Goal: Transaction & Acquisition: Purchase product/service

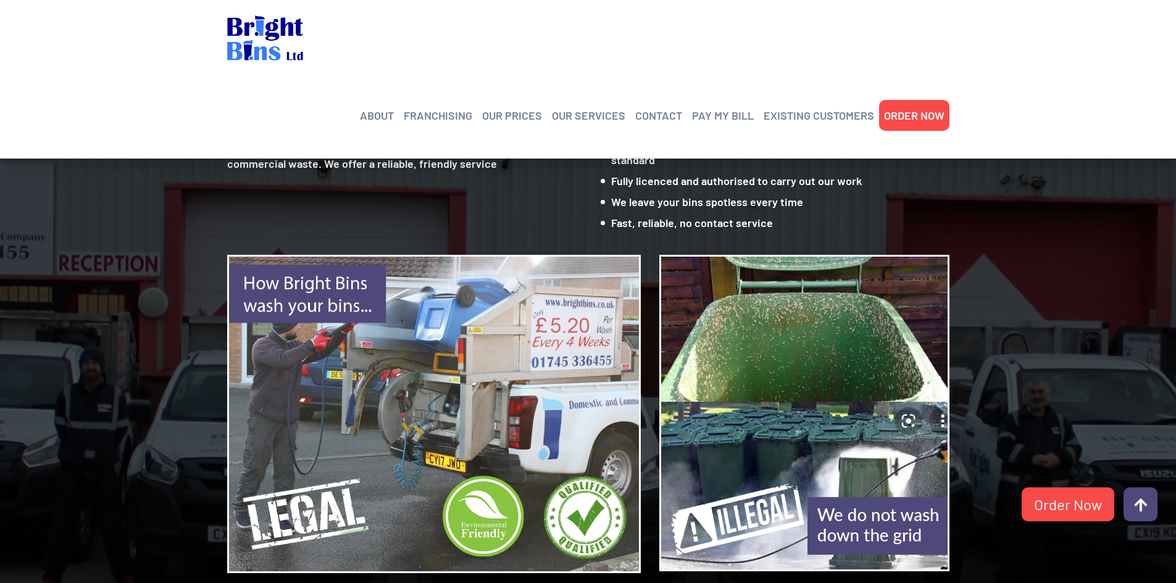
scroll to position [1111, 0]
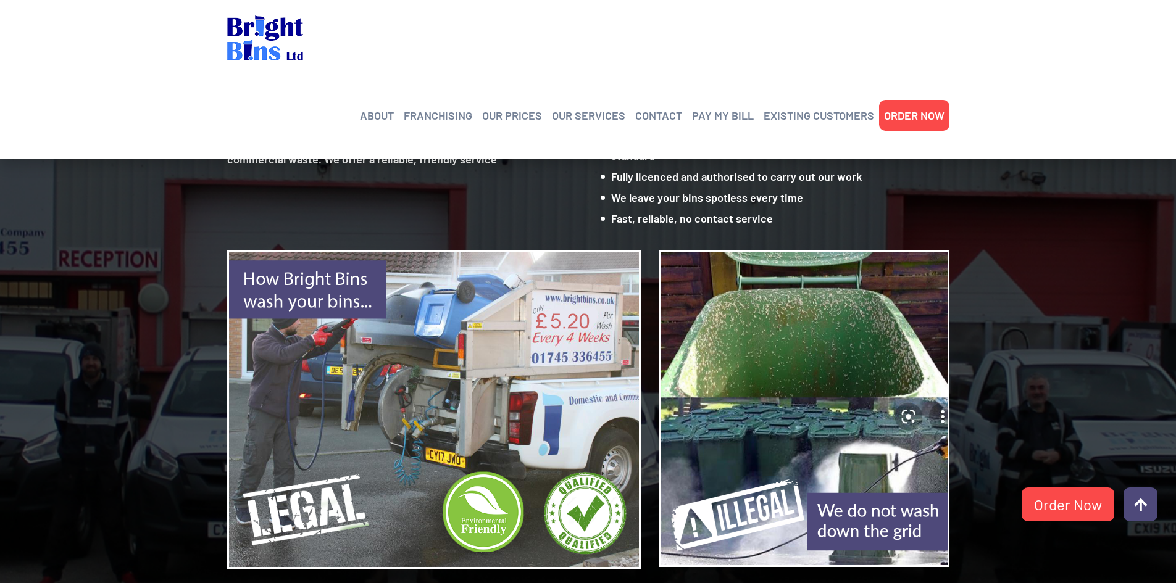
click at [836, 301] on img at bounding box center [804, 409] width 290 height 317
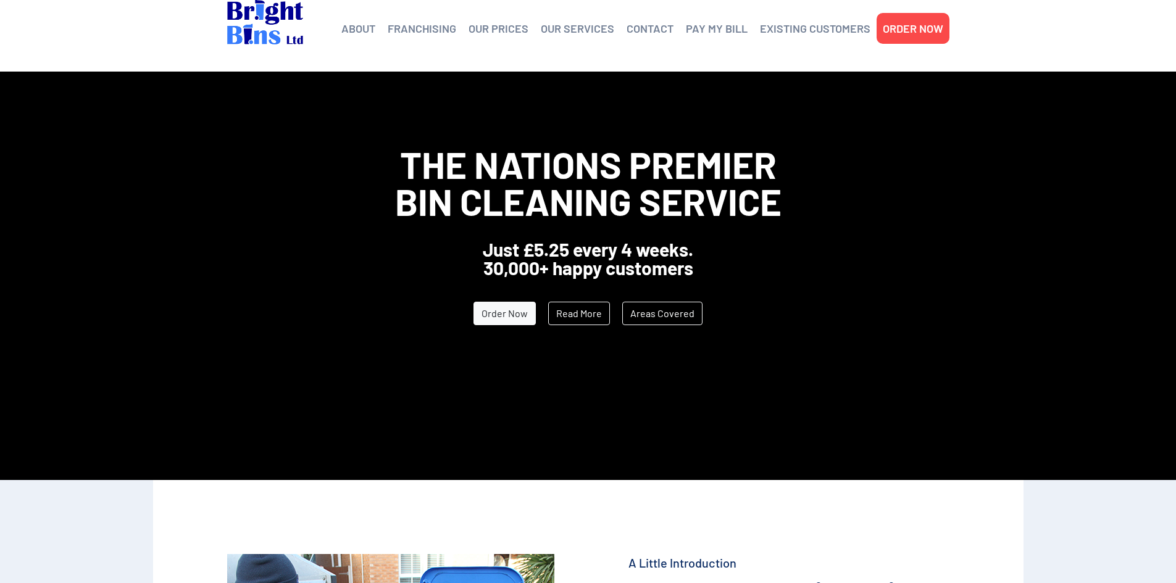
scroll to position [0, 0]
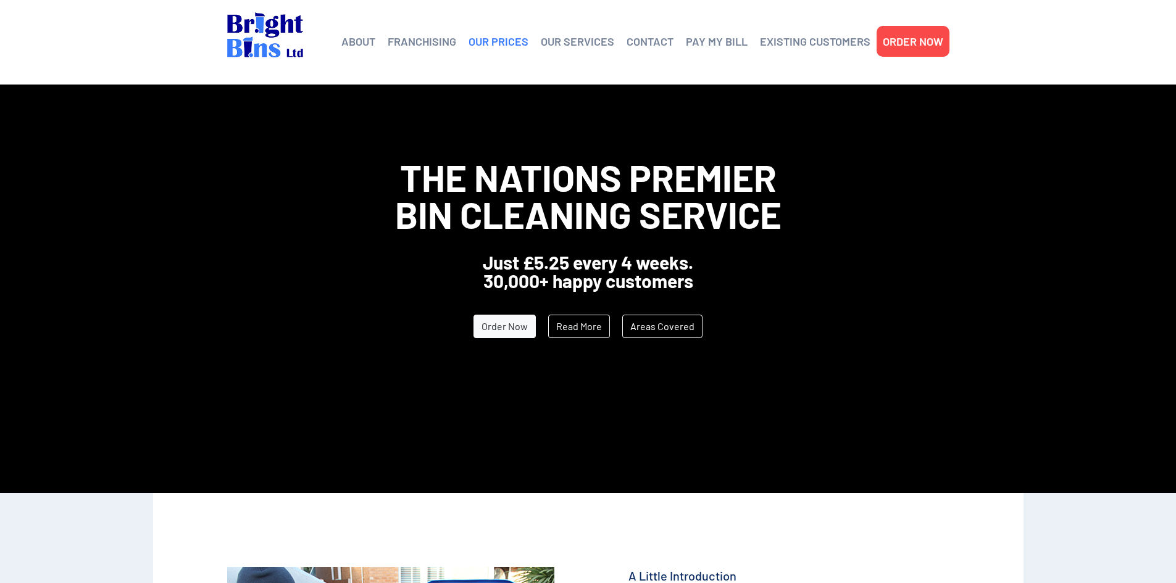
click at [479, 37] on link "OUR PRICES" at bounding box center [498, 41] width 60 height 19
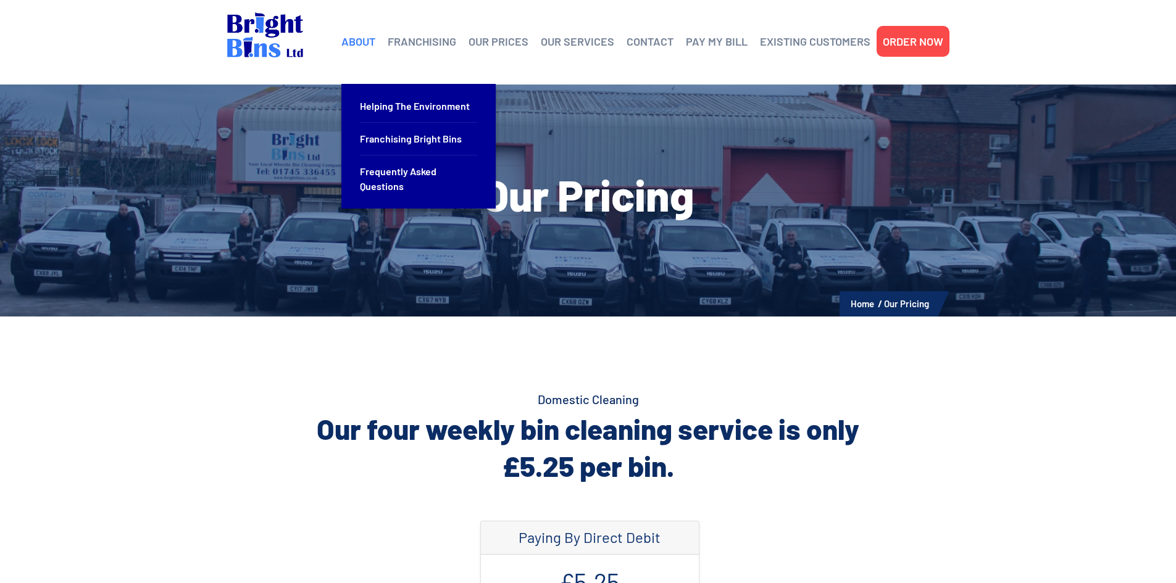
click at [371, 43] on link "ABOUT" at bounding box center [358, 41] width 34 height 19
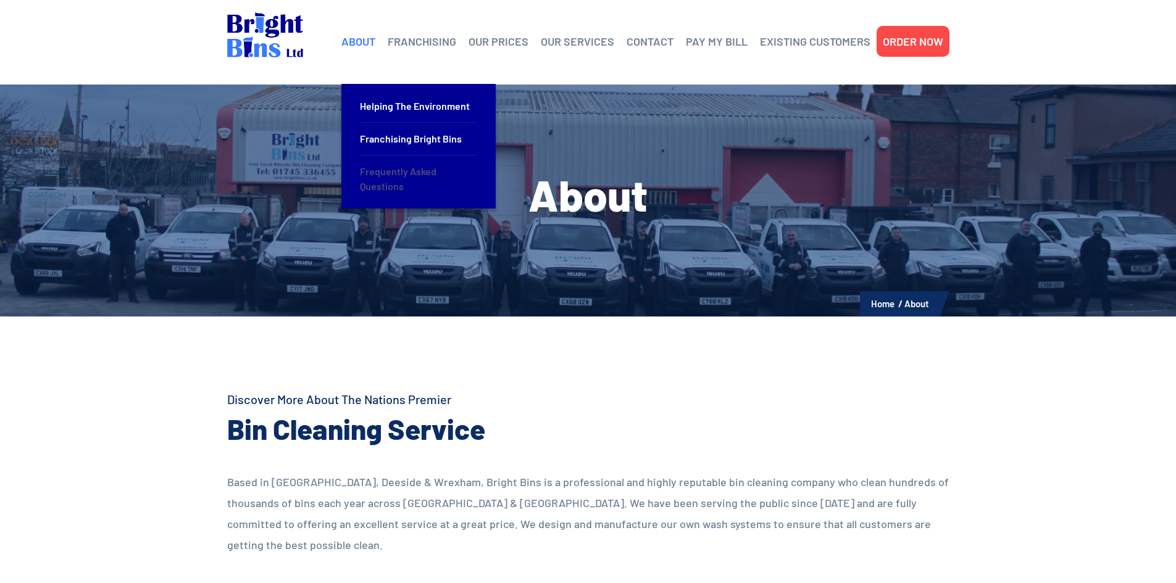
click at [371, 172] on link "Frequently Asked Questions" at bounding box center [418, 179] width 117 height 47
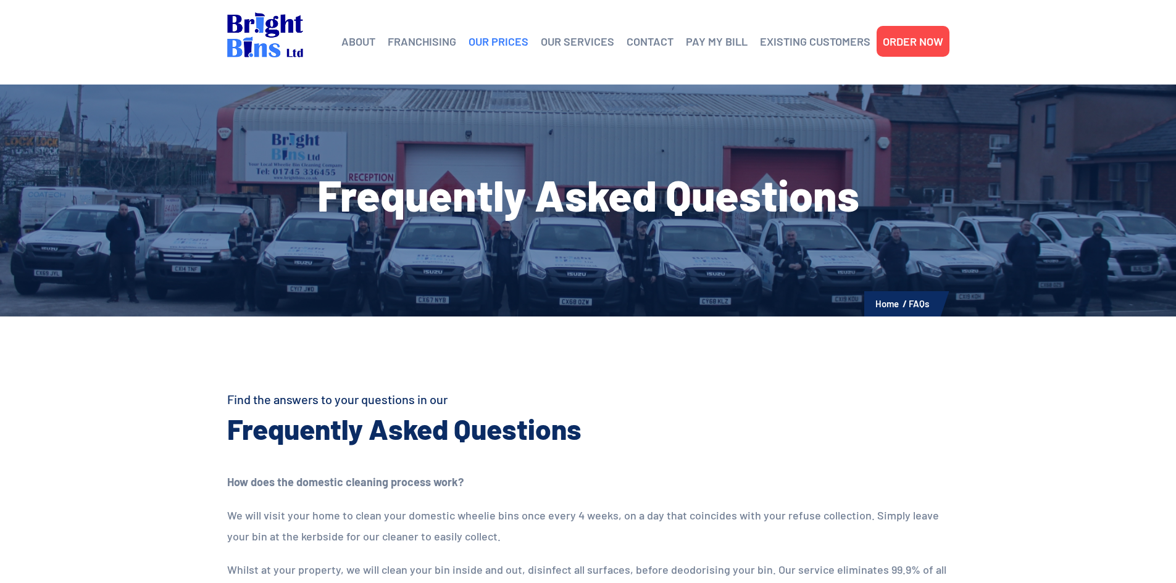
click at [497, 36] on link "OUR PRICES" at bounding box center [498, 41] width 60 height 19
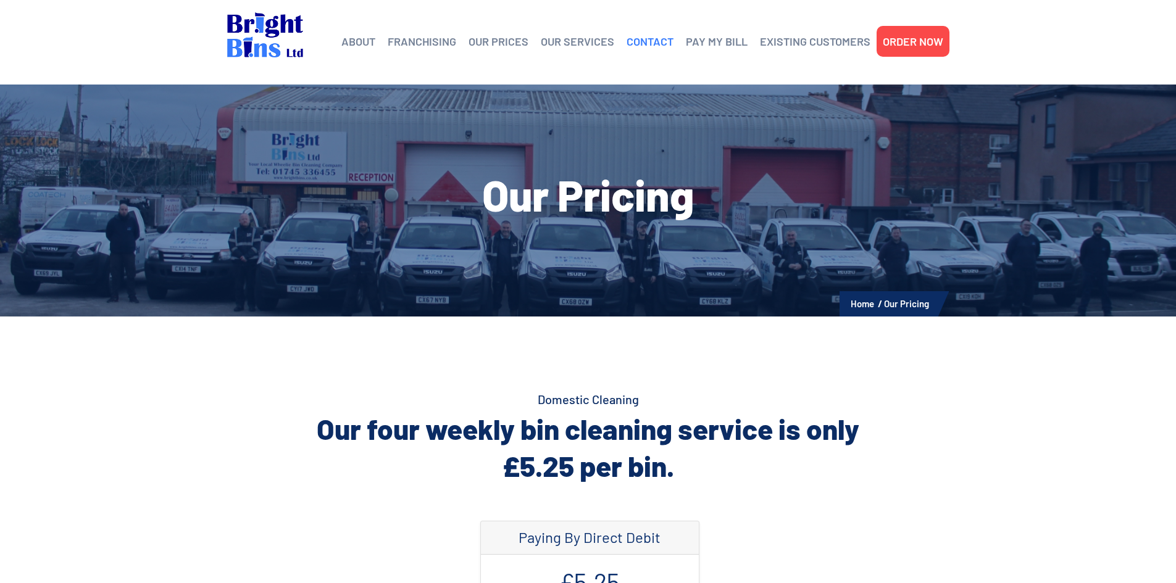
click at [645, 39] on link "CONTACT" at bounding box center [649, 41] width 47 height 19
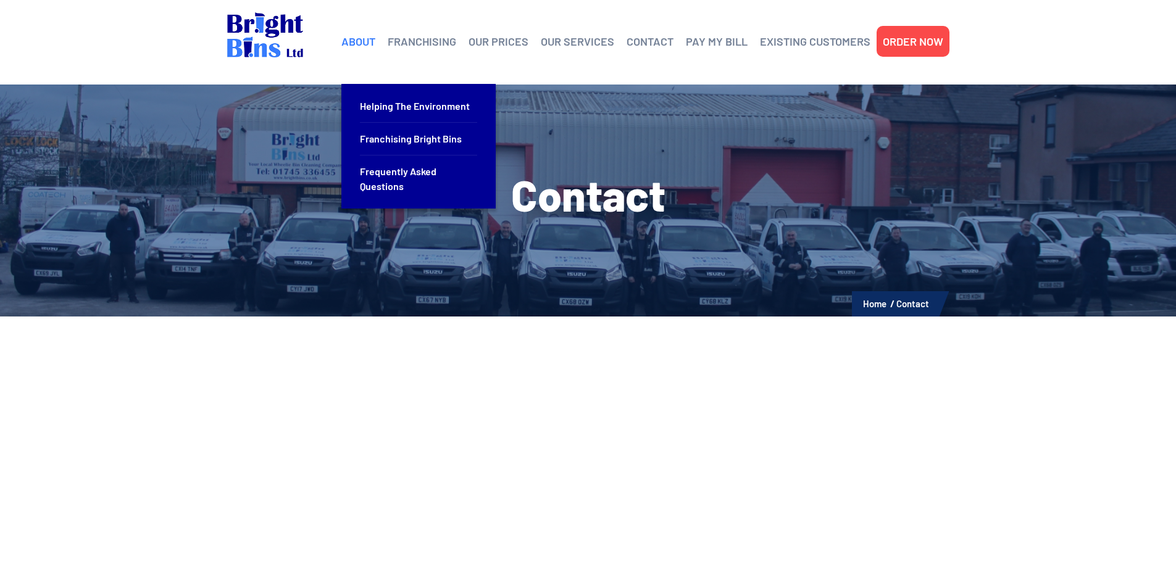
click at [359, 39] on link "ABOUT" at bounding box center [358, 41] width 34 height 19
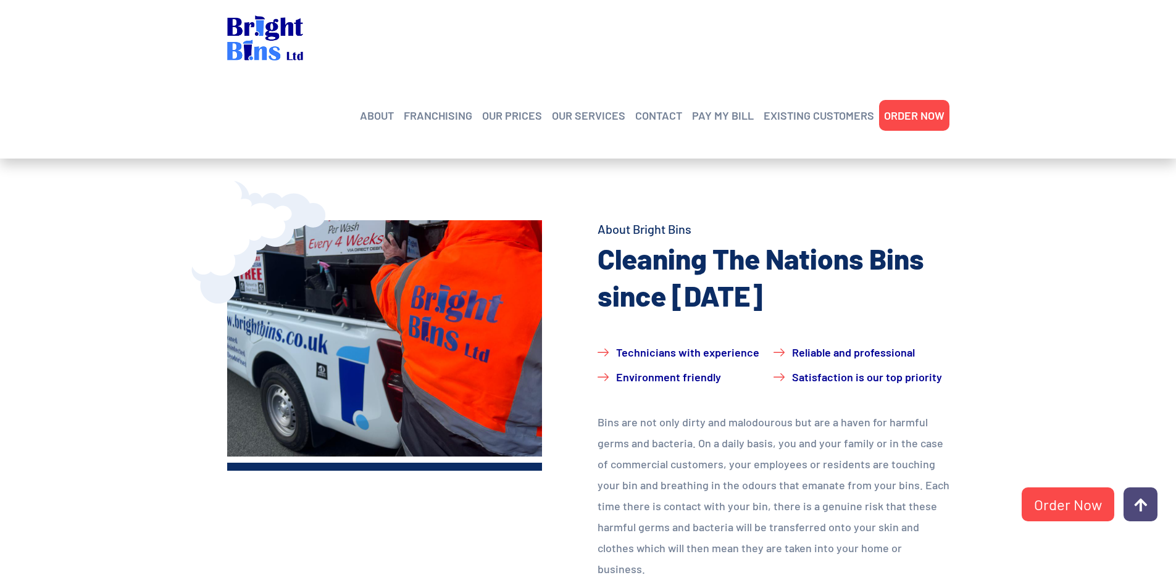
scroll to position [555, 0]
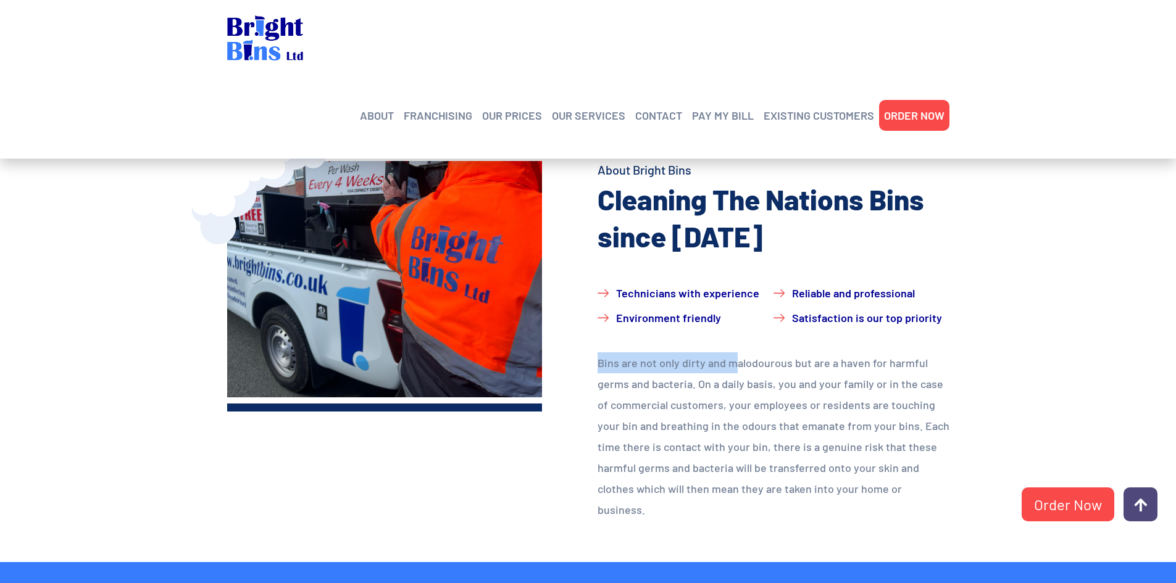
drag, startPoint x: 594, startPoint y: 342, endPoint x: 904, endPoint y: 331, distance: 310.0
click at [732, 340] on div "About Bright Bins Cleaning The Nations Bins since 2009 Technicians with experie…" at bounding box center [773, 361] width 370 height 401
click at [950, 325] on div "About Bright Bins Cleaning The Nations Bins since 2009 Technicians with experie…" at bounding box center [773, 361] width 370 height 401
drag, startPoint x: 629, startPoint y: 343, endPoint x: 794, endPoint y: 343, distance: 165.4
click at [794, 352] on p "Bins are not only dirty and malodourous but are a haven for harmful germs and b…" at bounding box center [773, 436] width 352 height 168
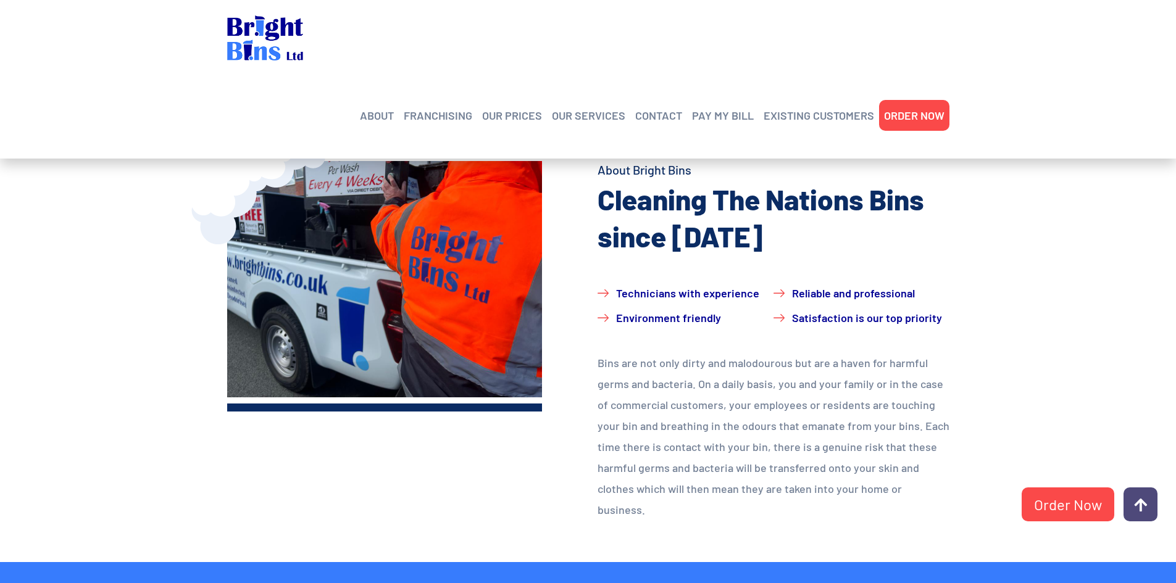
click at [1014, 314] on section "About Bright Bins Cleaning The Nations Bins since 2009 Technicians with experie…" at bounding box center [588, 324] width 1176 height 475
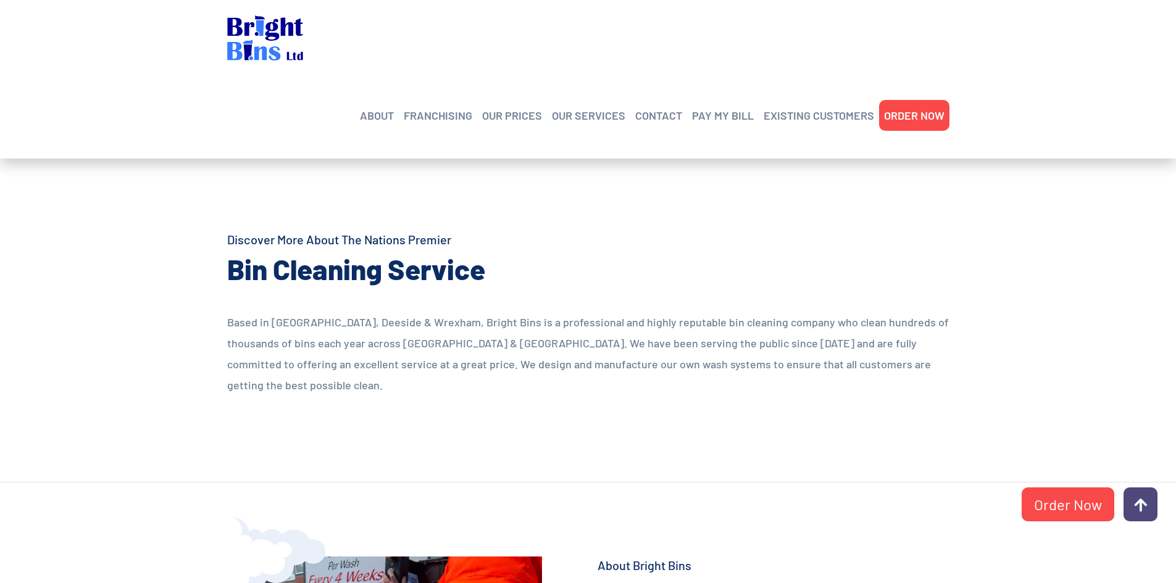
scroll to position [147, 0]
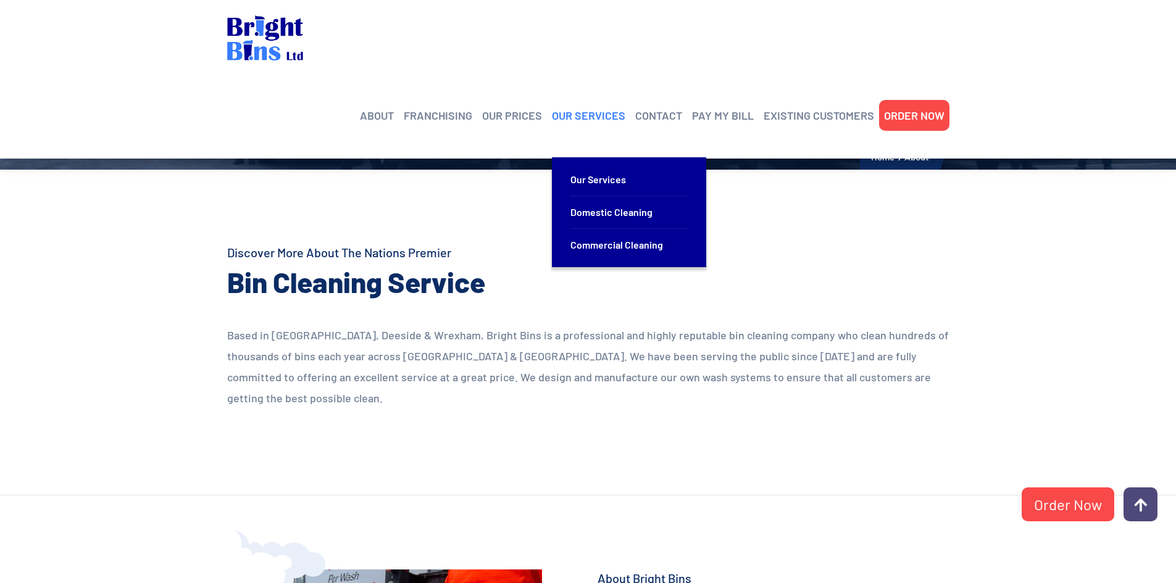
click at [601, 106] on link "OUR SERVICES" at bounding box center [588, 115] width 73 height 19
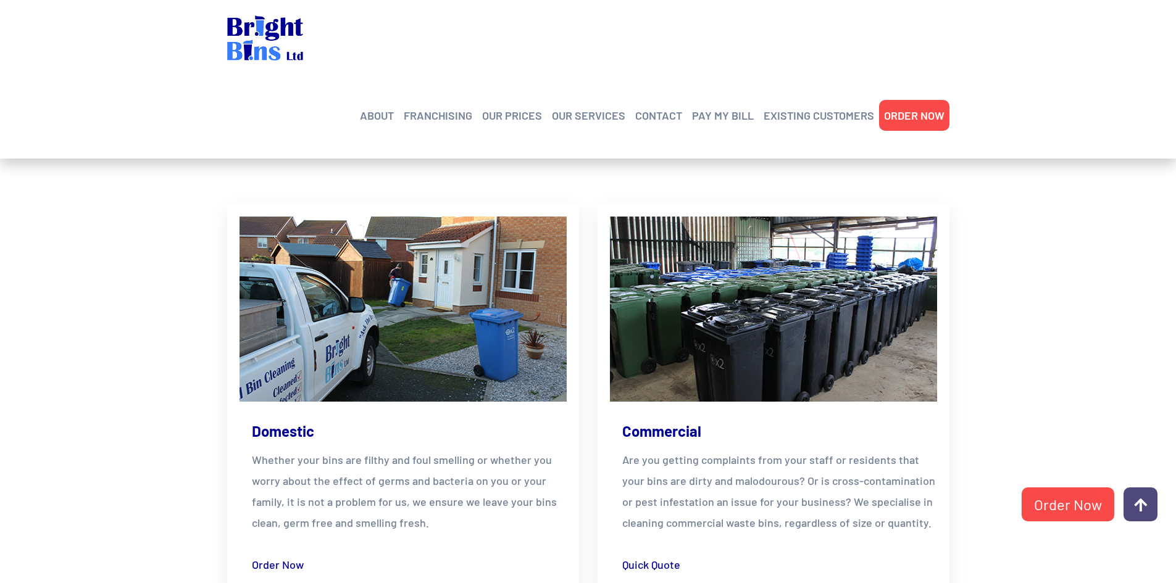
scroll to position [247, 0]
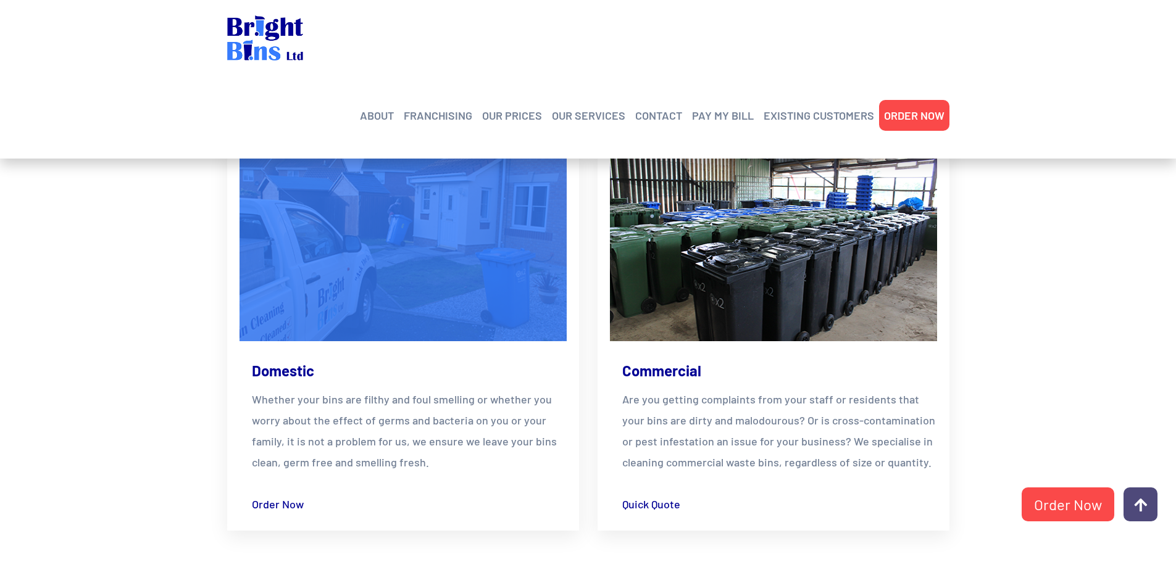
click at [488, 307] on img at bounding box center [403, 249] width 360 height 204
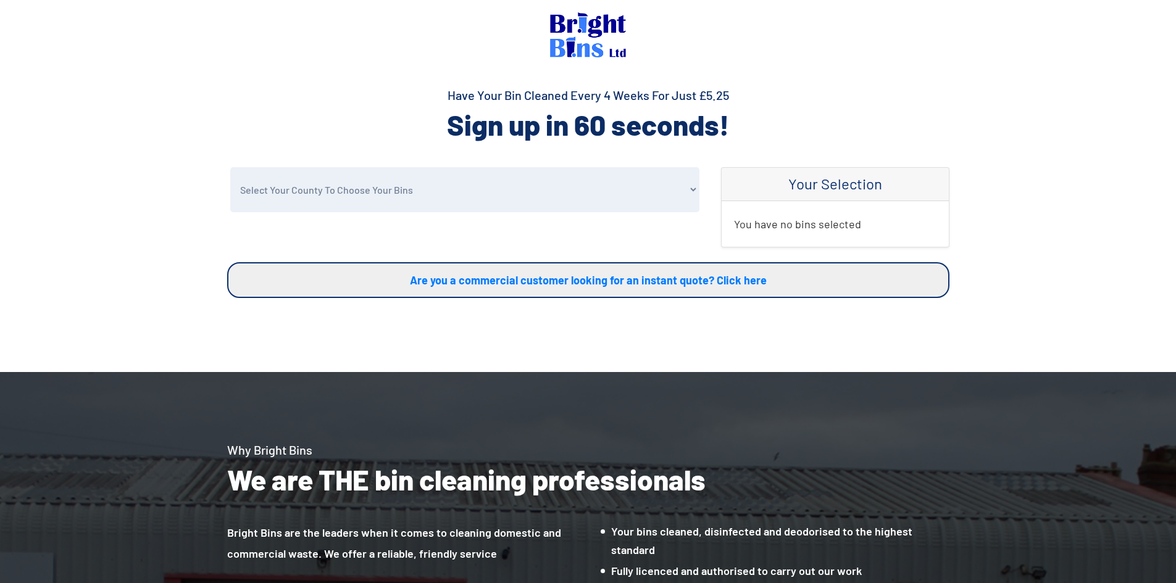
click at [345, 184] on select "Select Your County To Choose Your Bins Cheshire Conwy Denbighshire Flintshire S…" at bounding box center [464, 189] width 469 height 45
click at [226, 280] on div "Are you a commercial customer looking for an instant quote? Click here" at bounding box center [588, 280] width 740 height 36
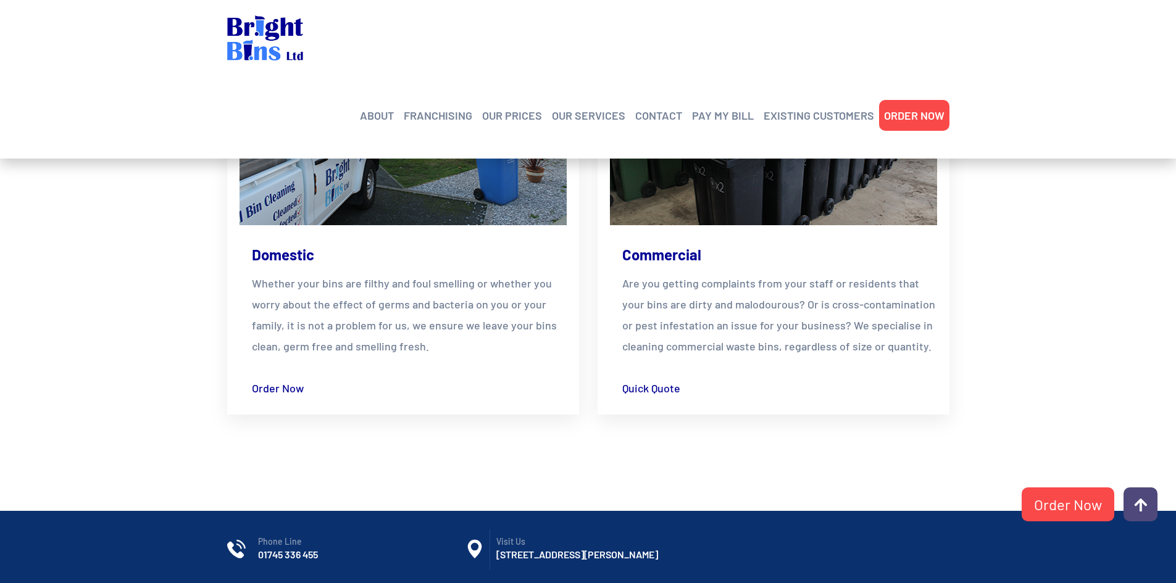
scroll to position [370, 0]
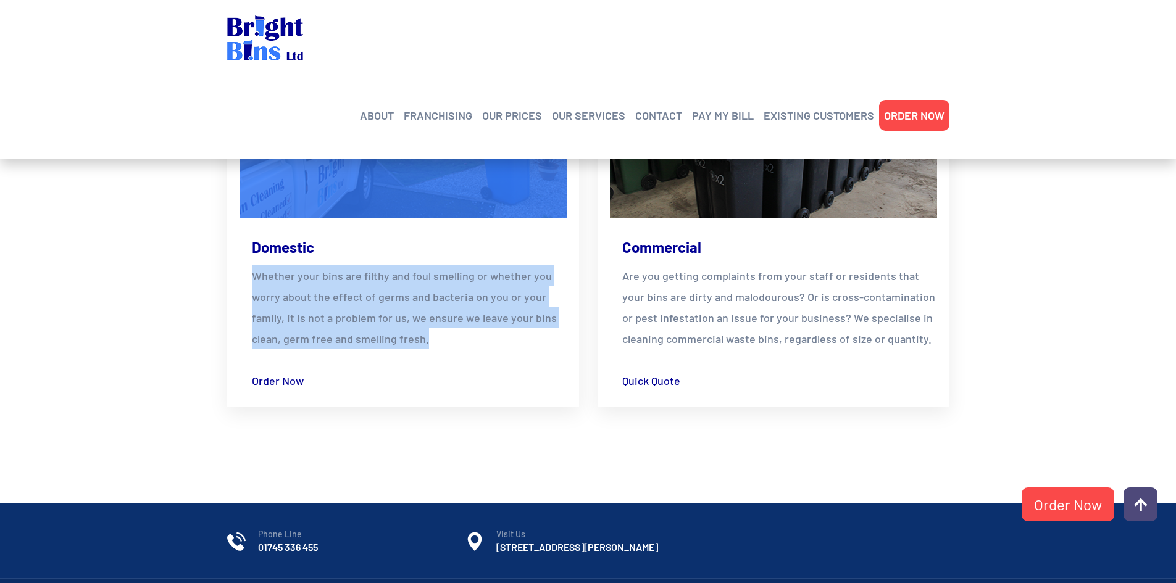
drag, startPoint x: 252, startPoint y: 276, endPoint x: 475, endPoint y: 341, distance: 231.2
click at [475, 341] on p "Whether your bins are filthy and foul smelling or whether you worry about the e…" at bounding box center [409, 307] width 315 height 84
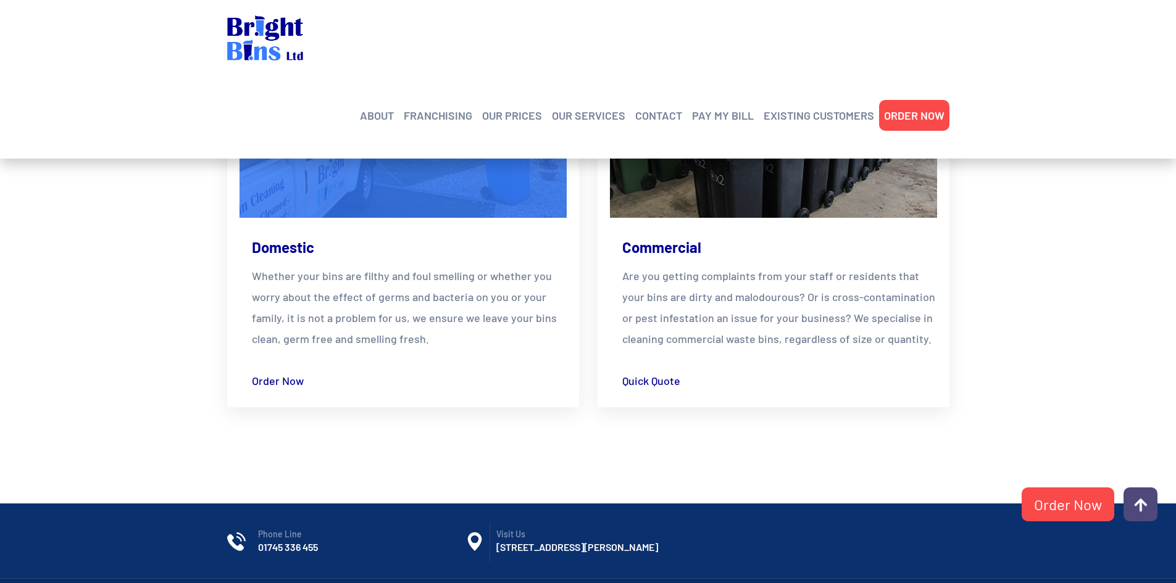
click at [453, 350] on div "Domestic Whether your bins are filthy and foul smelling or whether you worry ab…" at bounding box center [402, 306] width 327 height 177
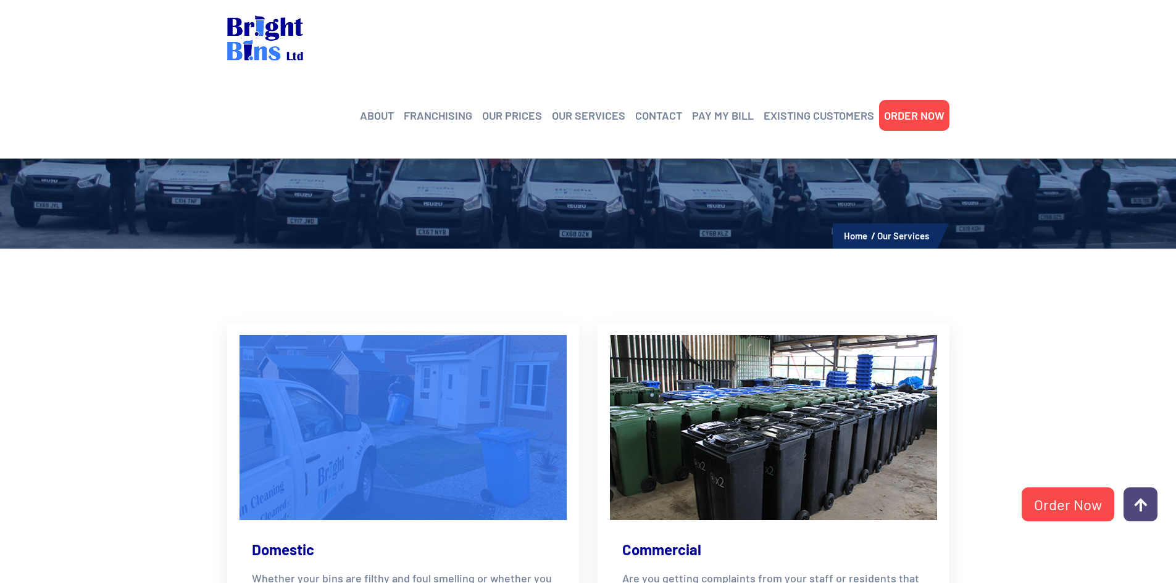
scroll to position [62, 0]
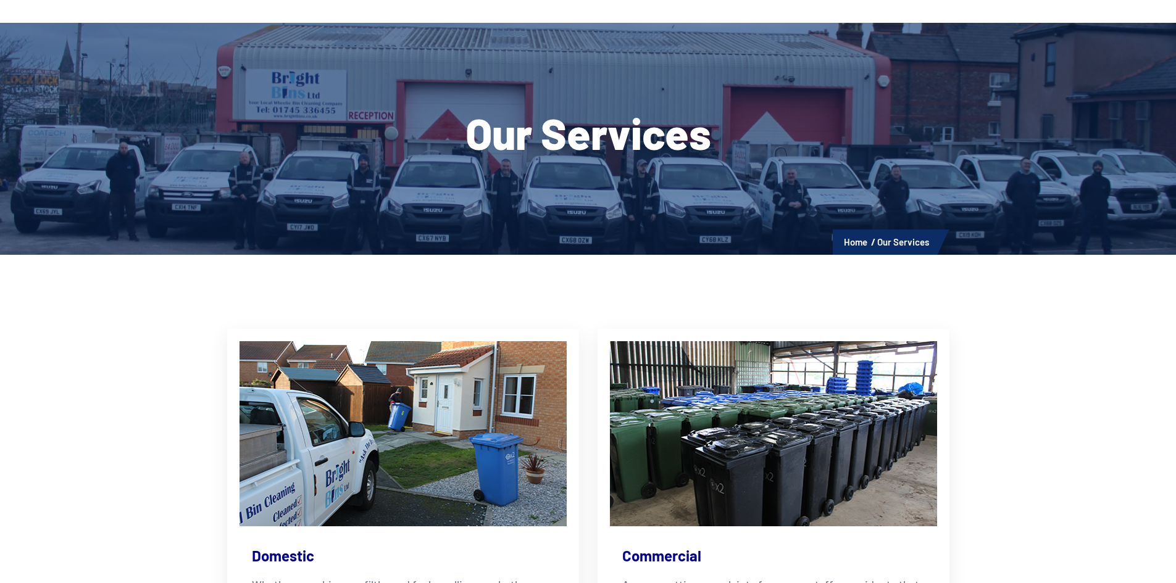
click at [79, 351] on section "Domestic Whether your bins are filthy and foul smelling or whether you worry ab…" at bounding box center [588, 522] width 1176 height 535
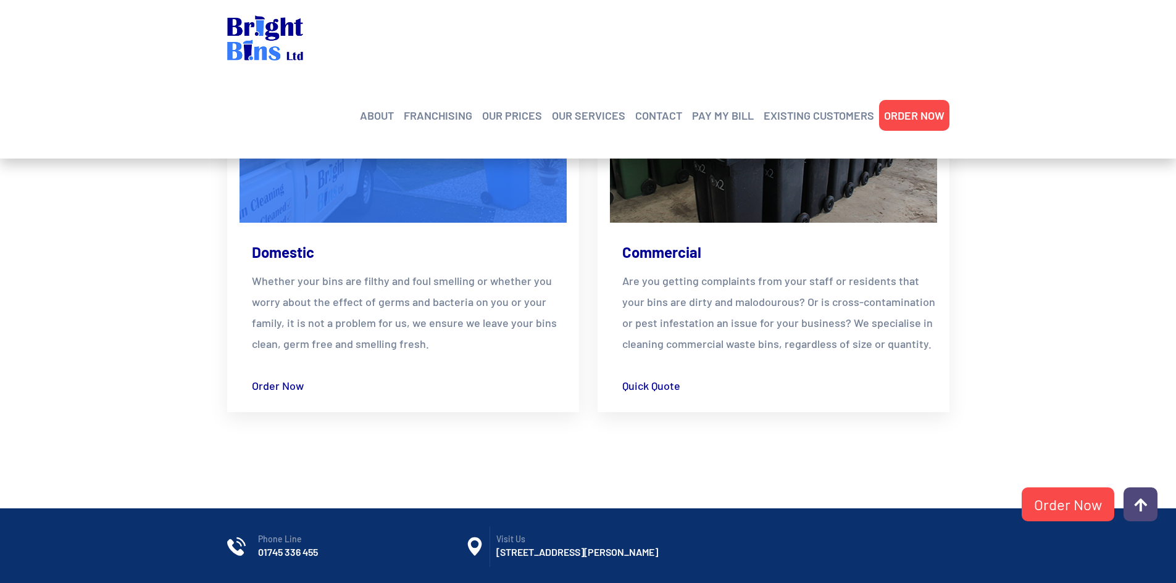
scroll to position [370, 0]
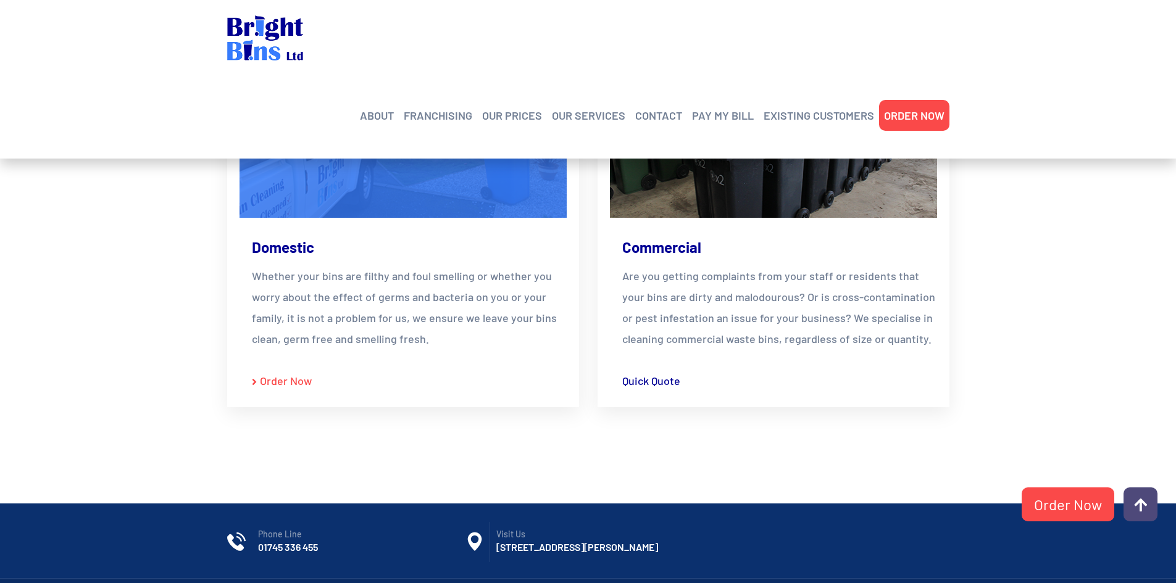
click at [267, 378] on link "Order Now" at bounding box center [282, 380] width 60 height 21
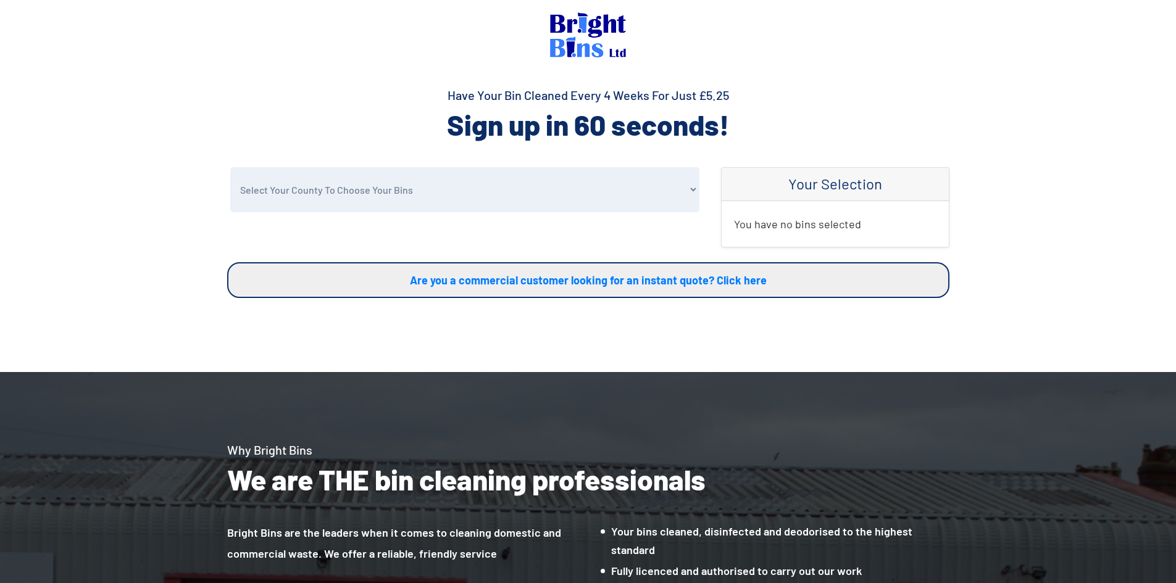
click at [334, 191] on select "Select Your County To Choose Your Bins Cheshire Conwy Denbighshire Flintshire S…" at bounding box center [464, 189] width 469 height 45
click at [105, 214] on section "Select Your County To Choose Your Bins Cheshire Conwy Denbighshire Flintshire S…" at bounding box center [588, 269] width 1176 height 205
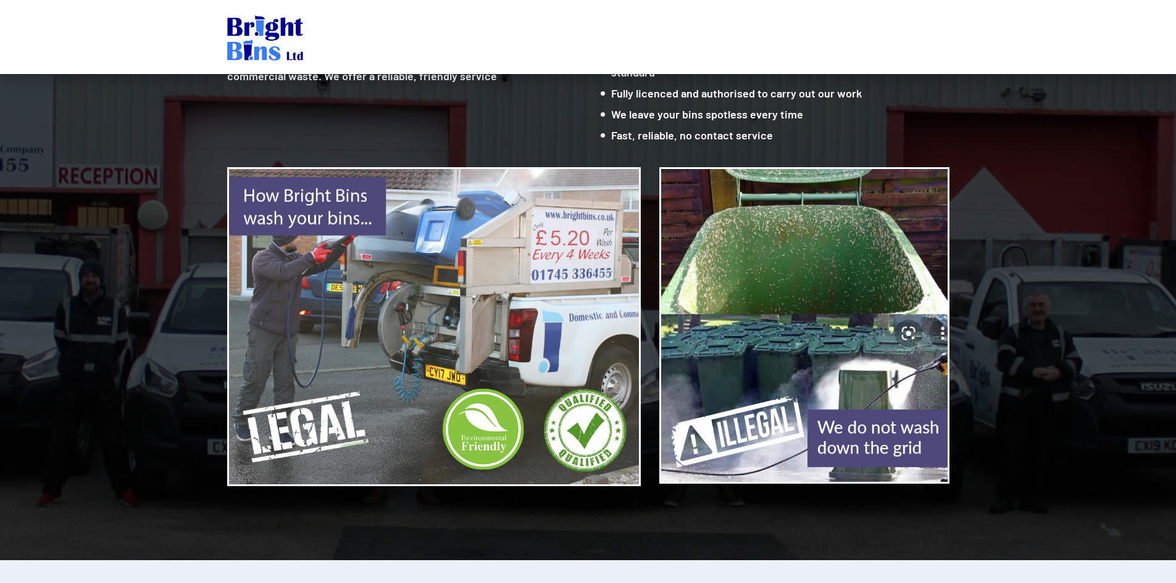
scroll to position [452, 0]
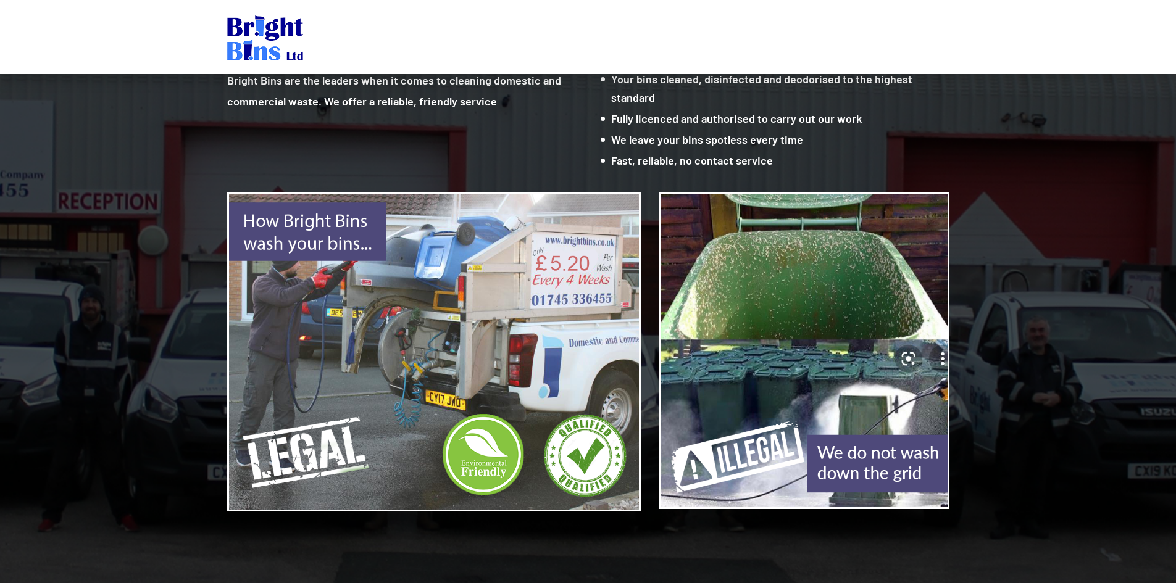
click at [1171, 337] on section "Why Bright Bins We are THE bin cleaning professionals Bright Bins are the leade…" at bounding box center [588, 253] width 1176 height 666
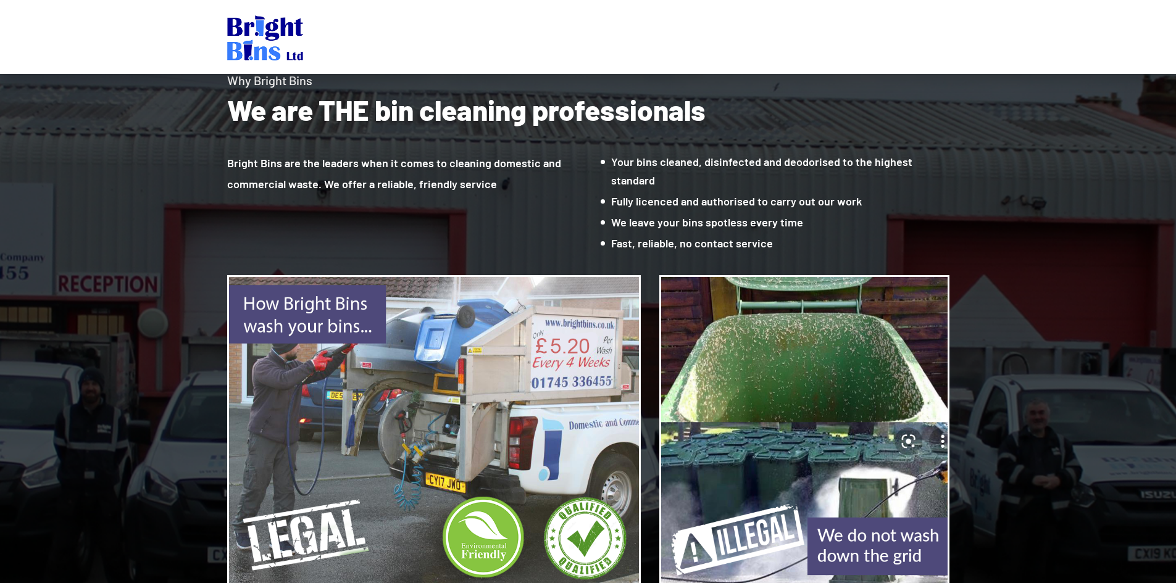
scroll to position [267, 0]
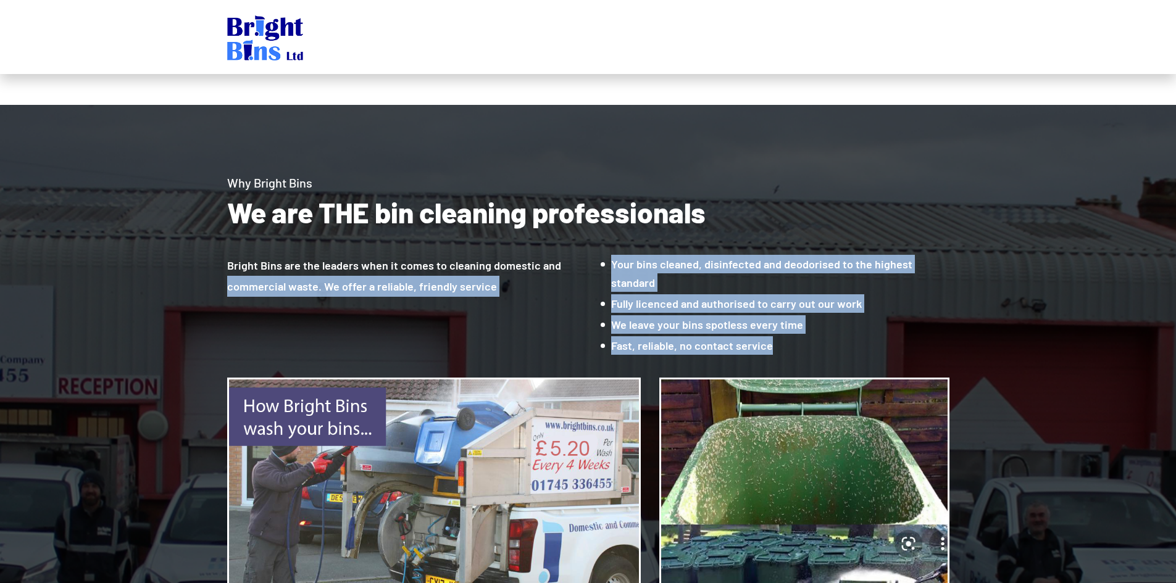
drag, startPoint x: 776, startPoint y: 341, endPoint x: 586, endPoint y: 255, distance: 208.0
click at [586, 255] on div "Bright Bins are the leaders when it comes to cleaning domestic and commercial w…" at bounding box center [588, 305] width 722 height 100
click at [374, 349] on div "Bright Bins are the leaders when it comes to cleaning domestic and commercial w…" at bounding box center [588, 305] width 722 height 100
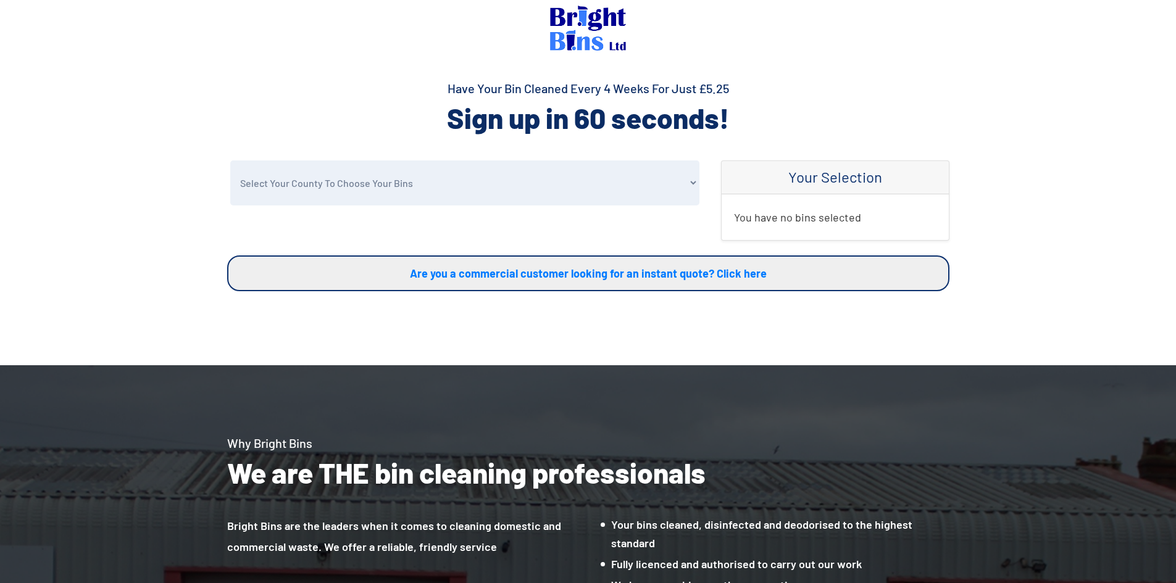
scroll to position [0, 0]
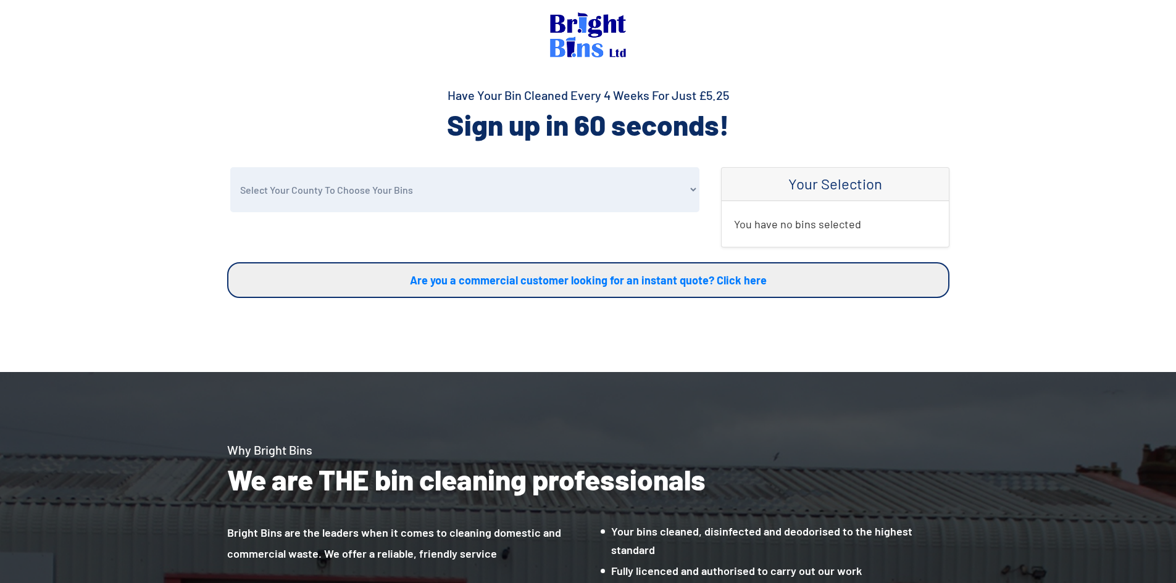
click at [400, 182] on select "Select Your County To Choose Your Bins Cheshire Conwy Denbighshire Flintshire S…" at bounding box center [464, 189] width 469 height 45
select select "Flintshire"
click at [230, 167] on select "Select Your County To Choose Your Bins Cheshire Conwy Denbighshire Flintshire S…" at bounding box center [464, 189] width 469 height 45
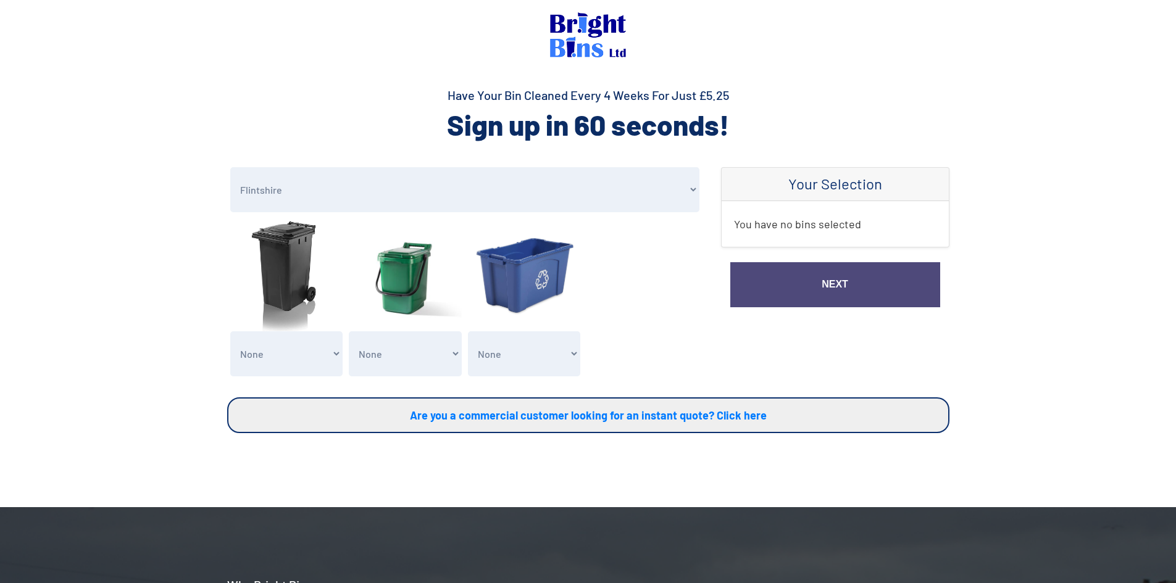
click at [281, 263] on img at bounding box center [286, 274] width 113 height 113
click at [275, 370] on select "None General Waste Bin - X1 (£5.25) General Waste Bin - X2 (£10.50) General Was…" at bounding box center [286, 353] width 113 height 45
select select "1"
click at [230, 331] on select "None General Waste Bin - X1 (£5.25) General Waste Bin - X2 (£10.50) General Was…" at bounding box center [286, 353] width 113 height 45
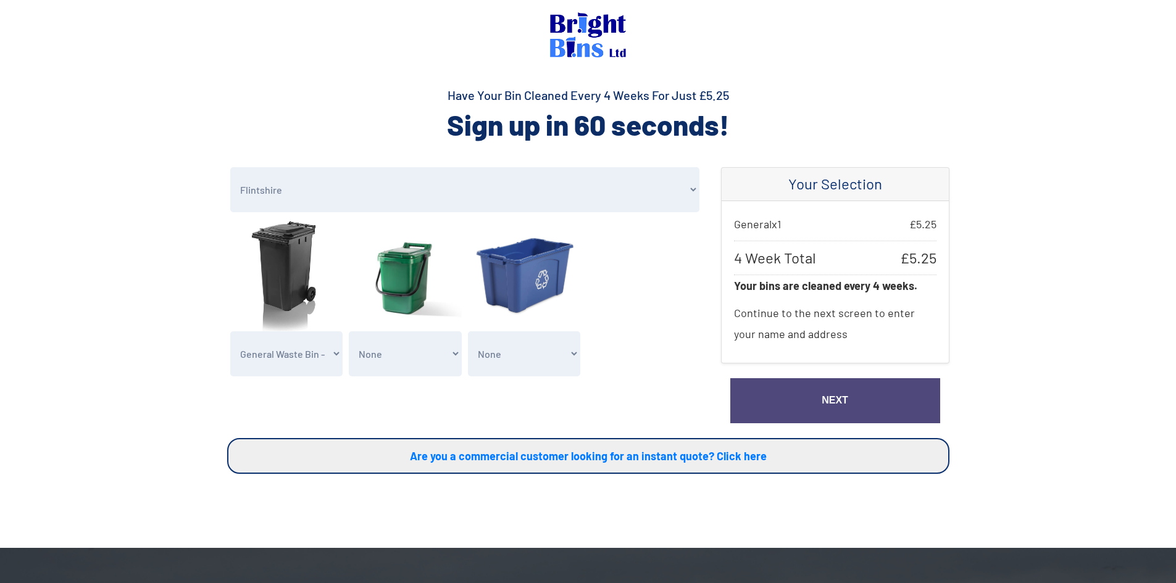
click at [853, 387] on link "Next" at bounding box center [835, 400] width 210 height 45
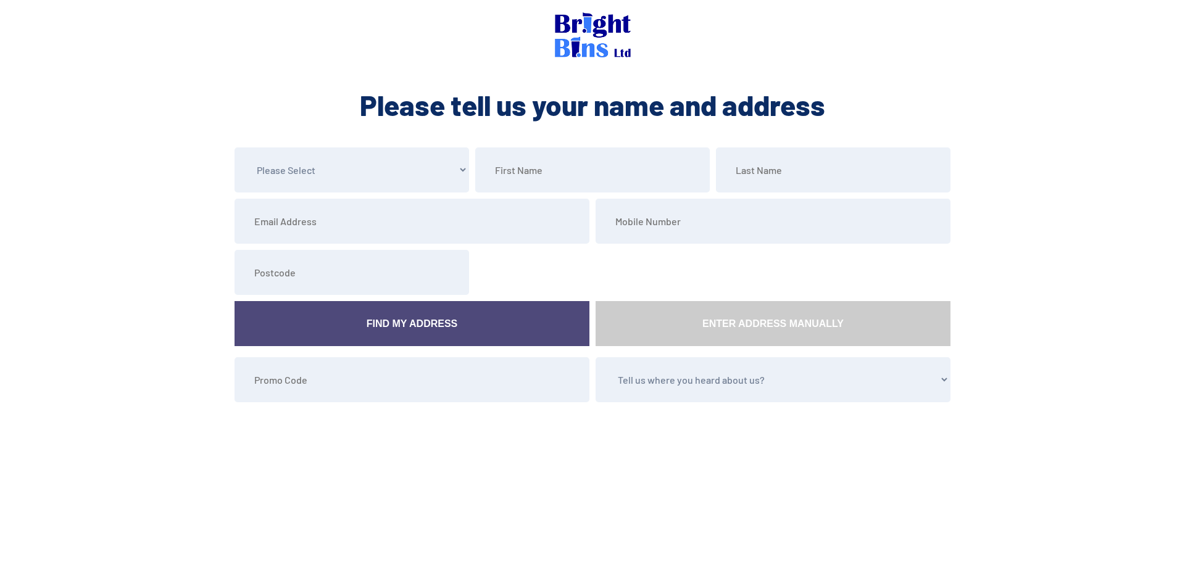
click at [329, 188] on select "Please Select Mr Mrs Miss Ms Dr [PERSON_NAME]" at bounding box center [351, 169] width 234 height 45
select select "Mr"
click at [234, 147] on select "Please Select Mr Mrs Miss Ms Dr [PERSON_NAME]" at bounding box center [351, 169] width 234 height 45
click at [585, 173] on input "text" at bounding box center [592, 169] width 234 height 45
type input "[PERSON_NAME]"
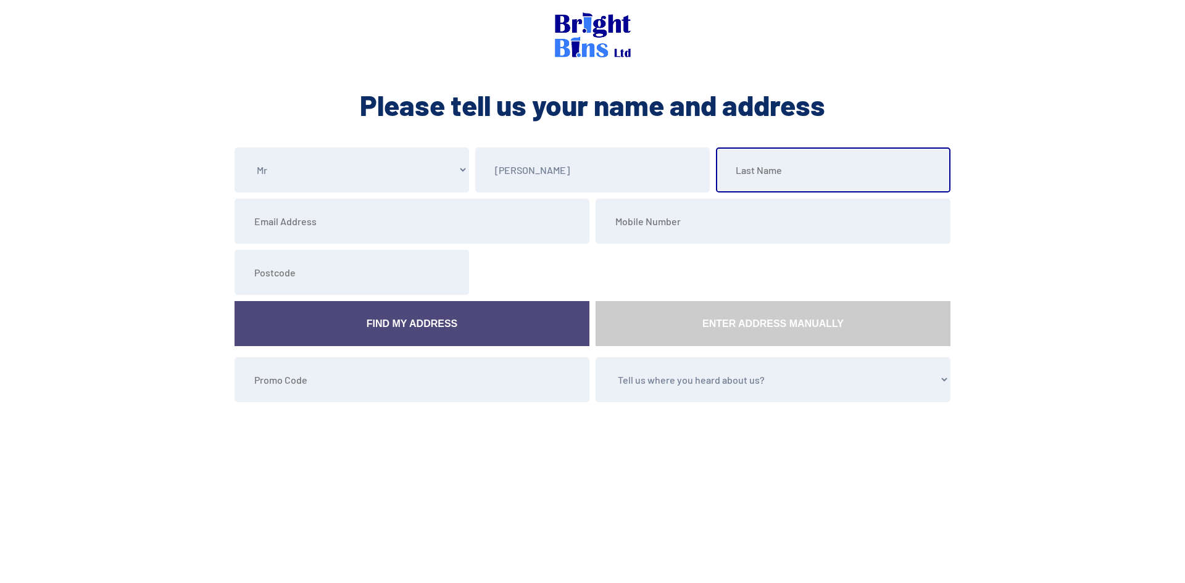
type input "Edwards"
type input "ollie.edwards@csasystems.co.uk"
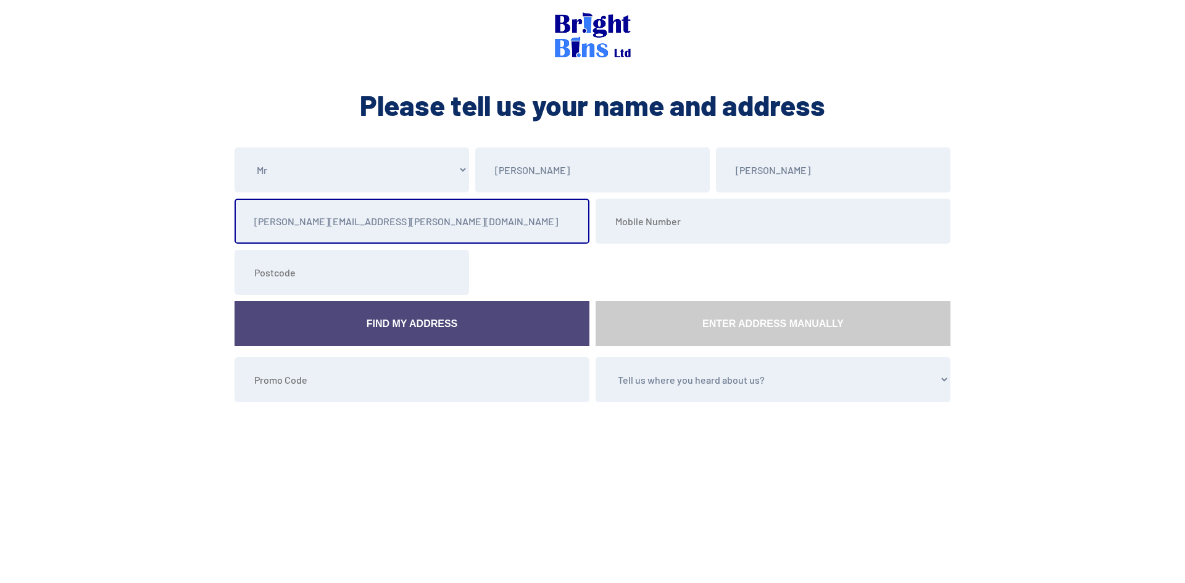
type input "01244551460"
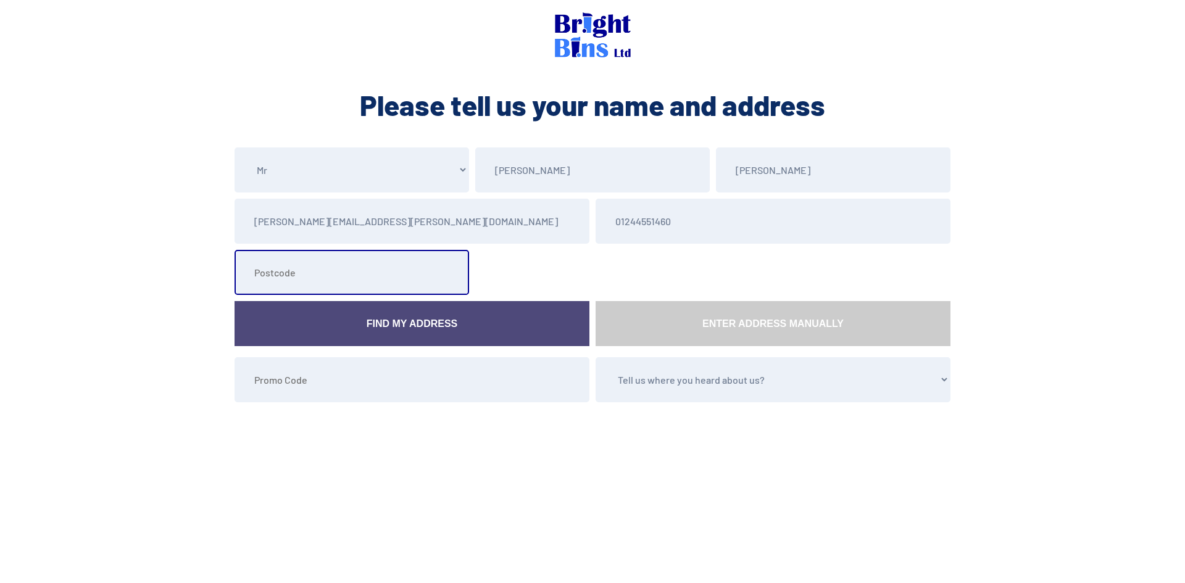
type input "CH7 2BF"
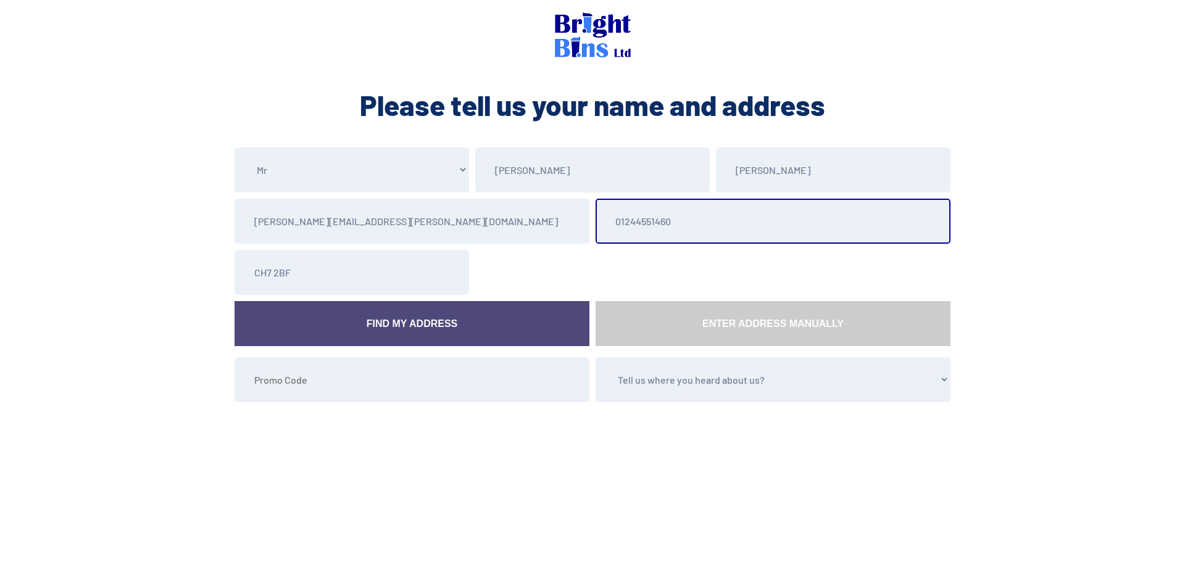
drag, startPoint x: 689, startPoint y: 226, endPoint x: 515, endPoint y: 225, distance: 174.6
click at [515, 225] on form "Please Select Mr Mrs Miss Ms Dr Other Ollie Edwards ollie.edwards@csasystems.co…" at bounding box center [592, 277] width 722 height 261
type input "07850873438"
click at [86, 267] on section "Please Select Mr Mrs Miss Ms Dr Other Ollie Edwards ollie.edwards@csasystems.co…" at bounding box center [592, 322] width 1185 height 350
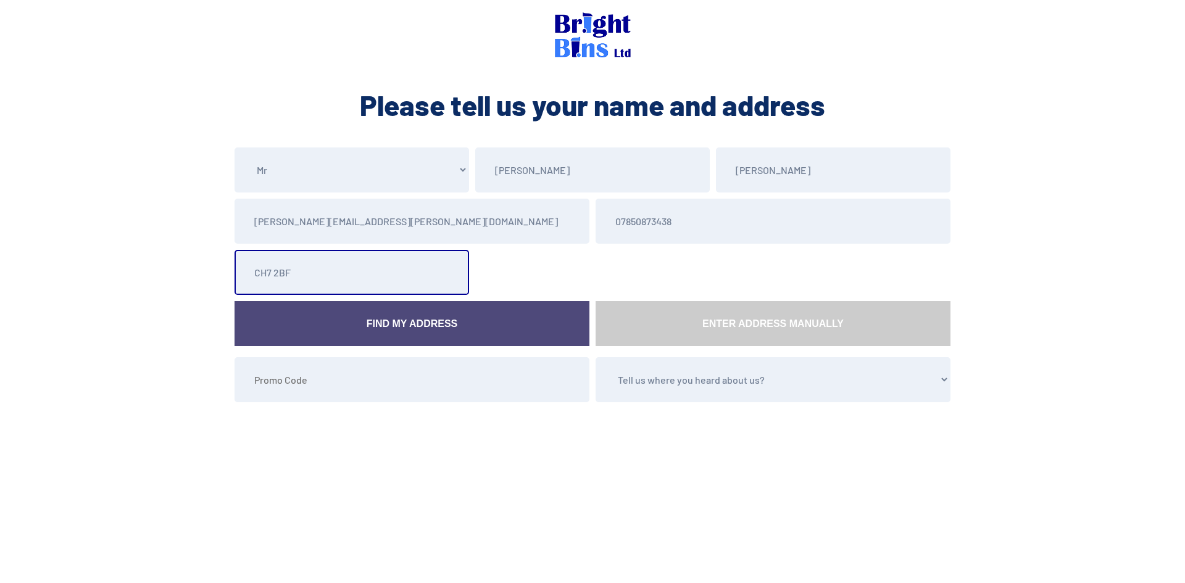
drag, startPoint x: 395, startPoint y: 275, endPoint x: 267, endPoint y: 273, distance: 127.8
click at [390, 273] on input "CH7 2BF" at bounding box center [351, 272] width 234 height 45
type input "CH7 1FJ"
click at [484, 324] on link "Find My Address" at bounding box center [411, 323] width 355 height 45
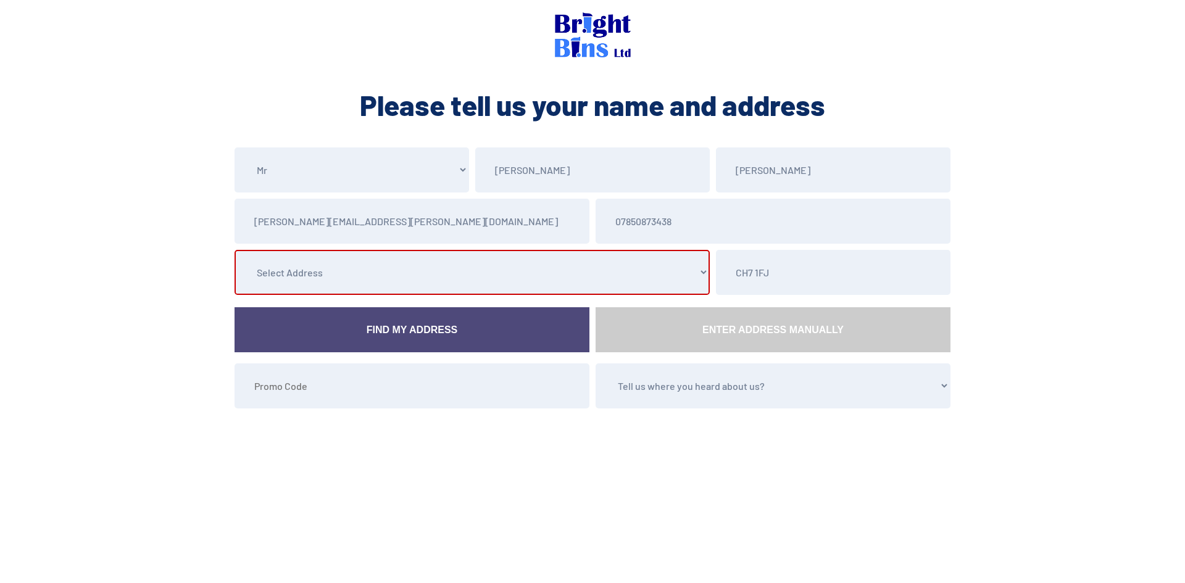
click at [381, 272] on select "Select Address 56 Ffordd Trebeirdd, , , , , Mold, 64 Ffordd Trebeirdd, , , , , …" at bounding box center [471, 272] width 475 height 45
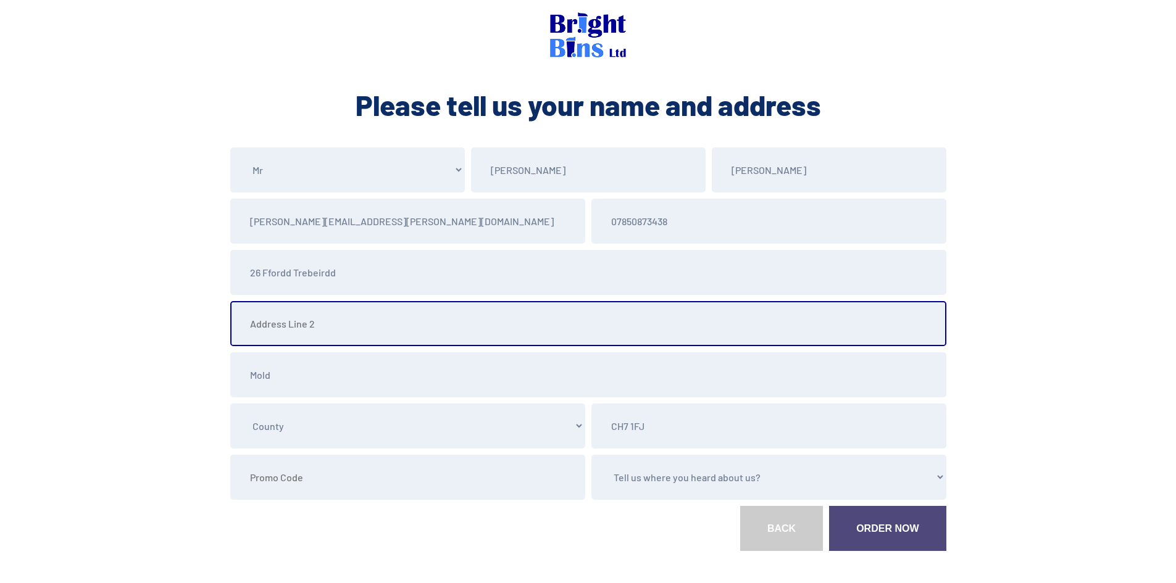
click at [354, 323] on input "text" at bounding box center [588, 323] width 716 height 45
type input "M"
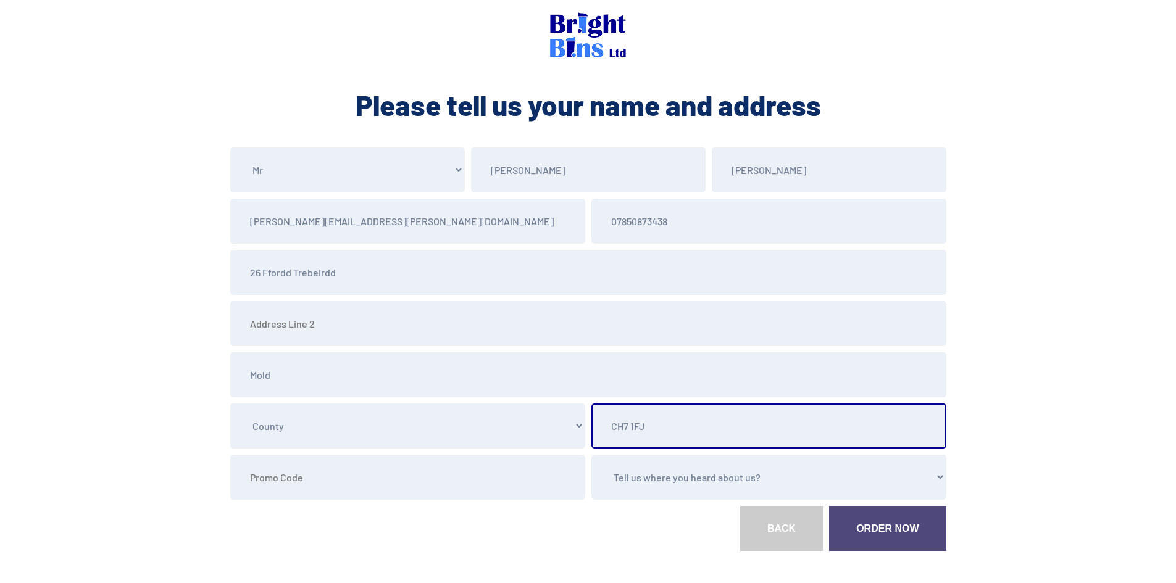
click at [706, 438] on input "CH7 1FJ" at bounding box center [768, 426] width 355 height 45
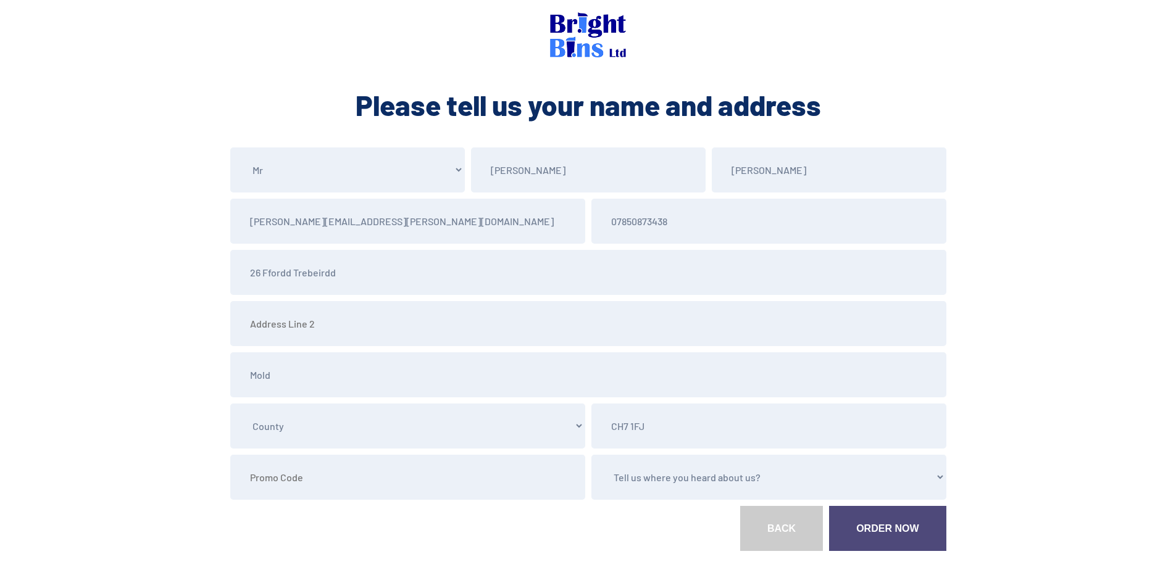
click at [111, 409] on section "Please Select Mr Mrs Miss Ms Dr Other Ollie Edwards ollie.edwards@csasystems.co…" at bounding box center [588, 395] width 1176 height 497
click at [710, 499] on select "Tell us where you heard about us? Word of Mouth Leaflet Sticker On Bin Spoke To…" at bounding box center [768, 477] width 355 height 45
select select "Google"
click at [591, 455] on select "Tell us where you heard about us? Word of Mouth Leaflet Sticker On Bin Spoke To…" at bounding box center [768, 477] width 355 height 45
click at [868, 533] on link "Order Now" at bounding box center [887, 528] width 117 height 45
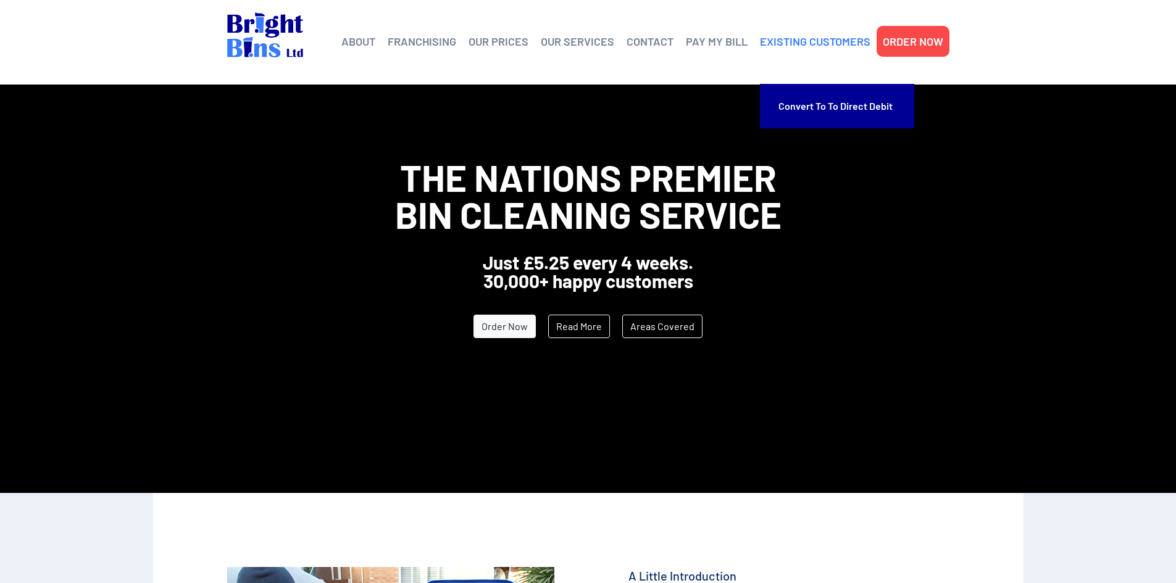
click at [819, 46] on link "EXISTING CUSTOMERS" at bounding box center [815, 41] width 110 height 19
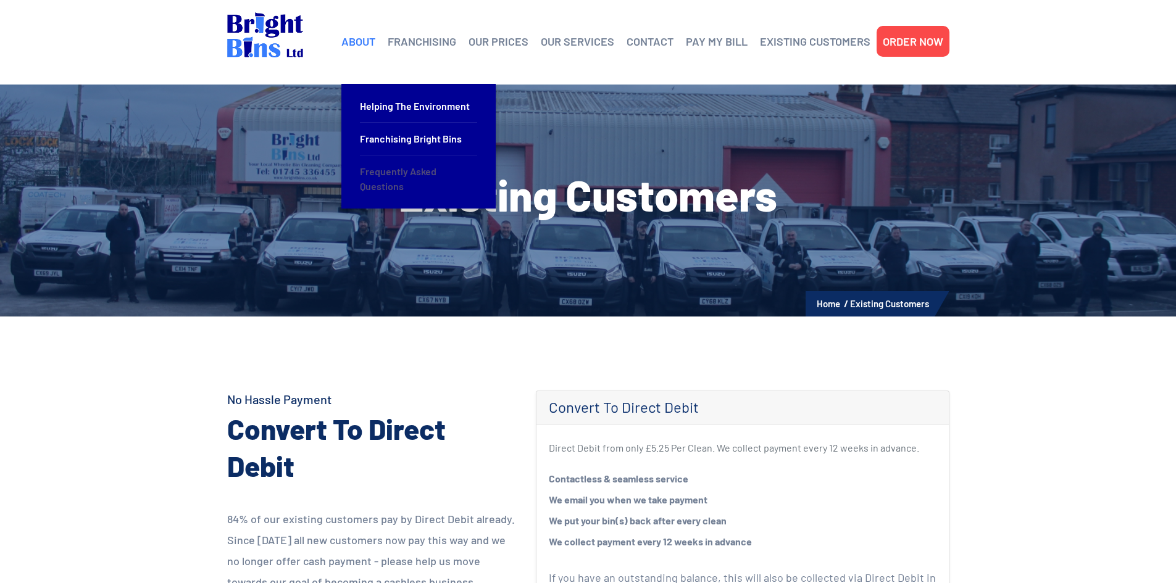
click at [397, 172] on link "Frequently Asked Questions" at bounding box center [418, 179] width 117 height 47
